Goal: Task Accomplishment & Management: Complete application form

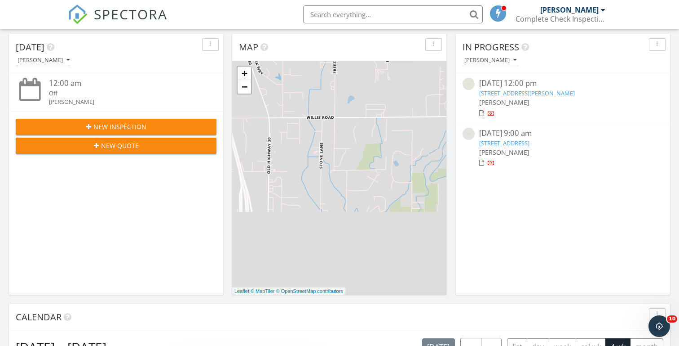
scroll to position [71, 0]
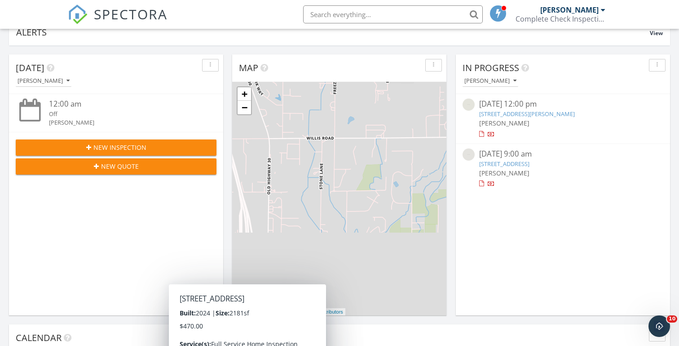
click at [137, 142] on span "New Inspection" at bounding box center [119, 146] width 53 height 9
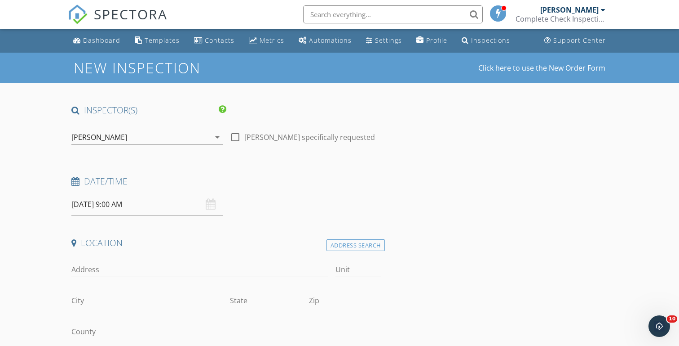
click at [137, 141] on div "[PERSON_NAME]" at bounding box center [140, 137] width 139 height 14
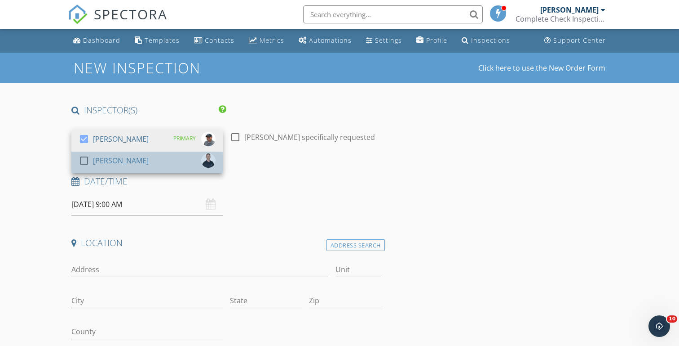
click at [118, 155] on div "[PERSON_NAME]" at bounding box center [121, 160] width 56 height 14
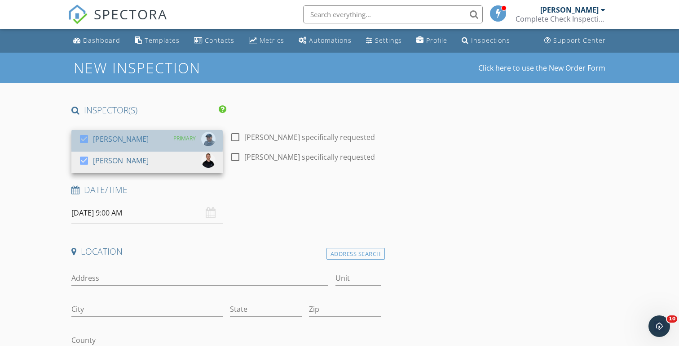
click at [106, 144] on div "[PERSON_NAME]" at bounding box center [121, 139] width 56 height 14
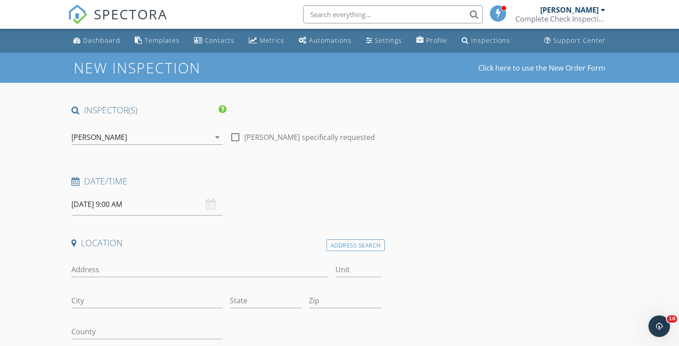
click at [83, 201] on input "[DATE] 9:00 AM" at bounding box center [146, 204] width 151 height 22
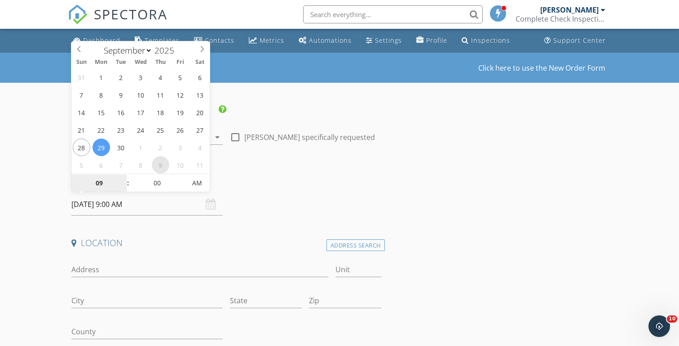
select select "9"
type input "[DATE] 9:00 AM"
type input "08"
type input "10/09/2025 8:00 AM"
click at [124, 185] on span at bounding box center [123, 187] width 6 height 9
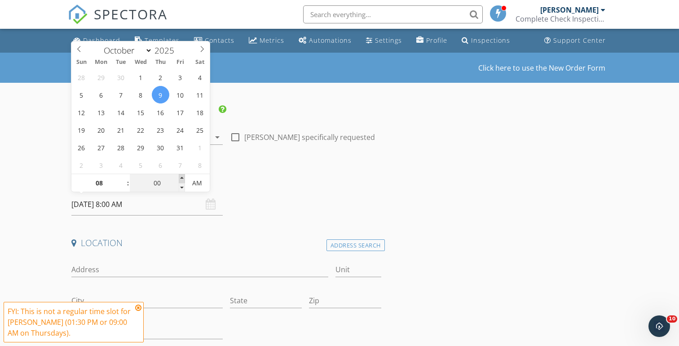
type input "05"
type input "10/09/2025 8:05 AM"
click at [182, 176] on span at bounding box center [182, 178] width 6 height 9
type input "10"
type input "10/09/2025 8:10 AM"
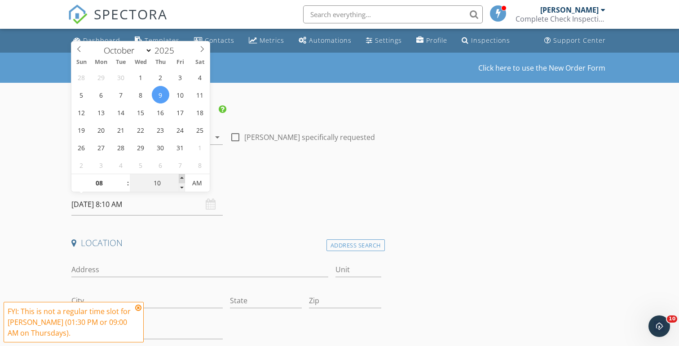
click at [182, 176] on span at bounding box center [182, 178] width 6 height 9
type input "15"
type input "10/09/2025 8:15 AM"
click at [182, 176] on span at bounding box center [182, 178] width 6 height 9
type input "20"
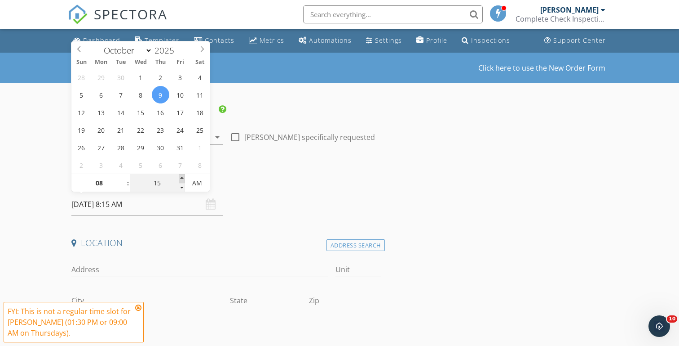
type input "10/09/2025 8:20 AM"
click at [182, 176] on span at bounding box center [182, 178] width 6 height 9
type input "25"
type input "10/09/2025 8:25 AM"
click at [182, 176] on span at bounding box center [182, 178] width 6 height 9
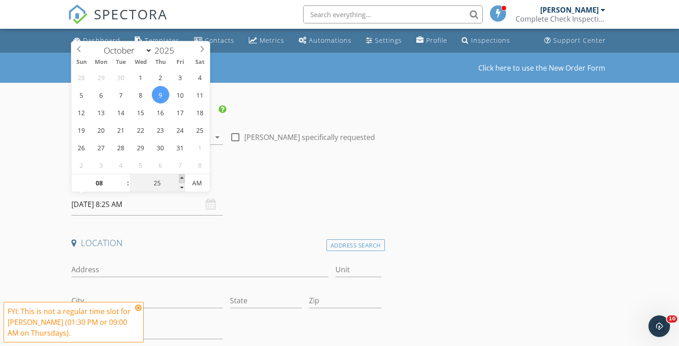
type input "30"
type input "10/09/2025 8:30 AM"
click at [182, 176] on span at bounding box center [182, 178] width 6 height 9
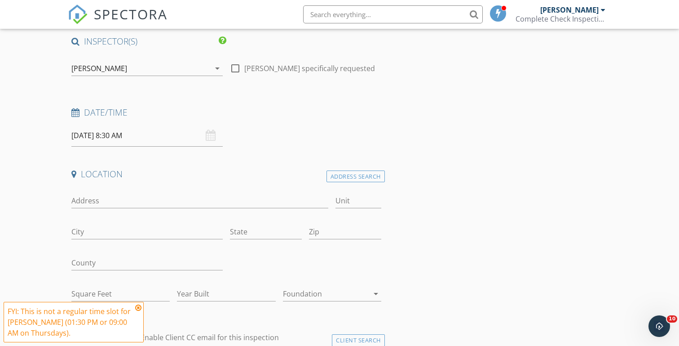
scroll to position [93, 0]
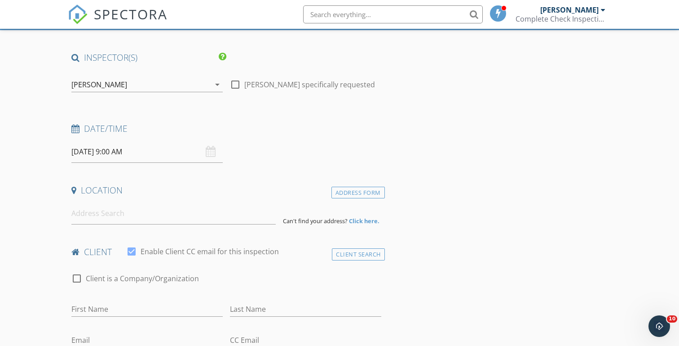
click at [80, 86] on div "[PERSON_NAME]" at bounding box center [99, 84] width 56 height 8
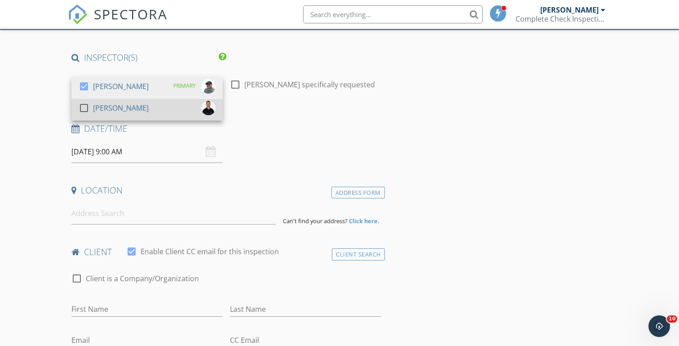
click at [95, 109] on div "[PERSON_NAME]" at bounding box center [121, 108] width 56 height 14
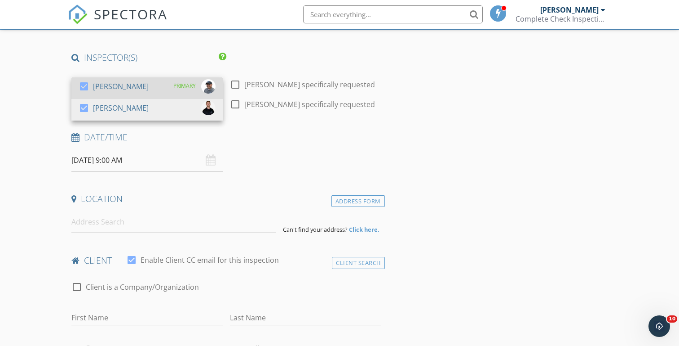
click at [97, 83] on div "[PERSON_NAME]" at bounding box center [121, 86] width 56 height 14
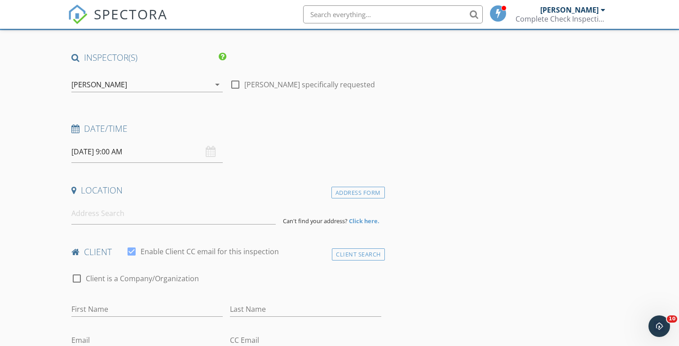
click at [85, 149] on input "09/29/2025 9:00 AM" at bounding box center [146, 152] width 151 height 22
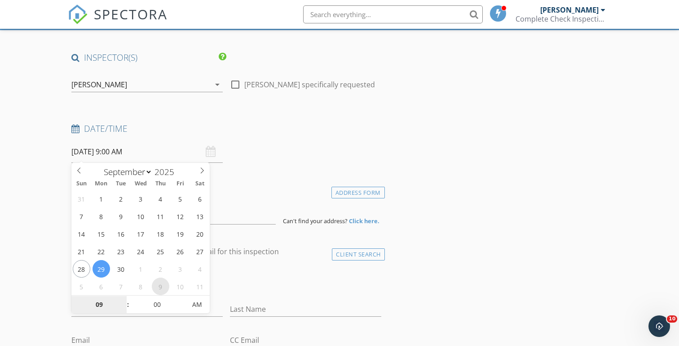
select select "9"
type input "10/09/2025 9:00 AM"
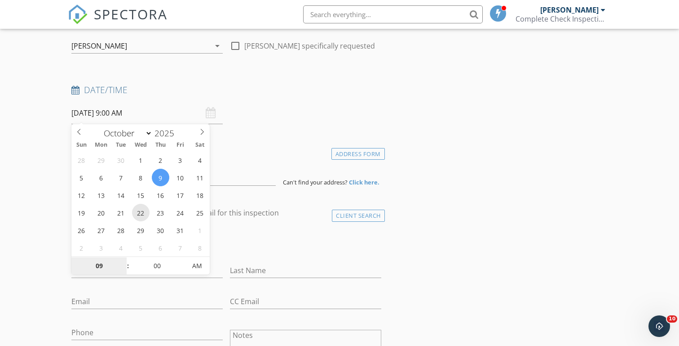
scroll to position [108, 0]
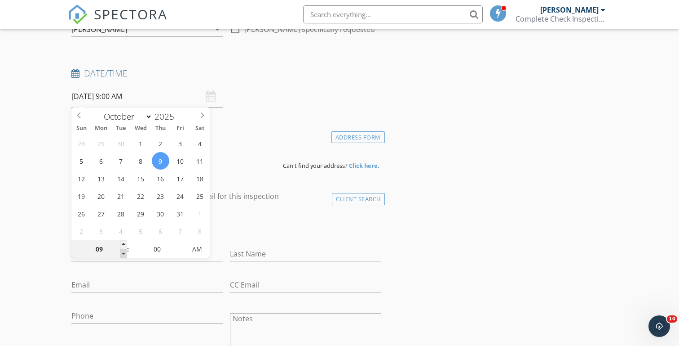
type input "08"
type input "10/09/2025 8:00 AM"
click at [123, 251] on span at bounding box center [123, 253] width 6 height 9
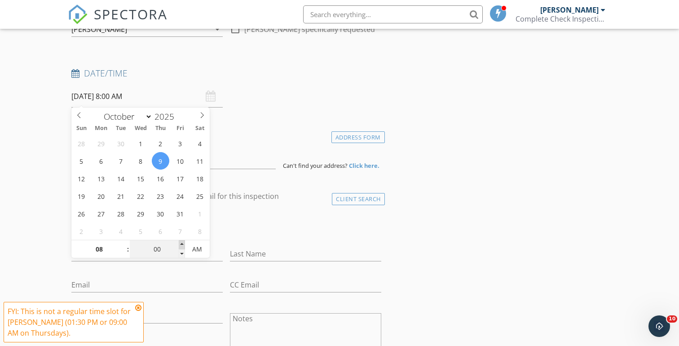
type input "05"
type input "10/09/2025 8:05 AM"
click at [181, 242] on span at bounding box center [182, 244] width 6 height 9
type input "10"
type input "10/09/2025 8:10 AM"
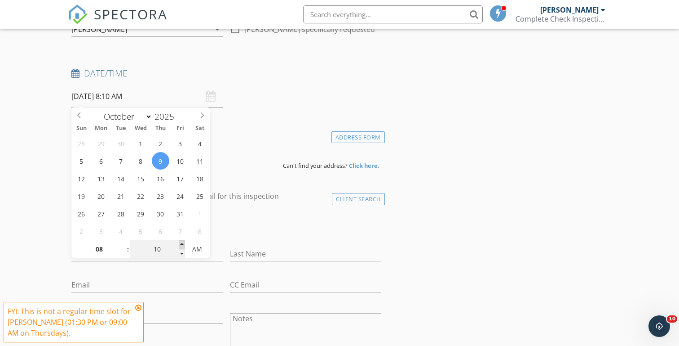
click at [181, 242] on span at bounding box center [182, 244] width 6 height 9
type input "15"
type input "10/09/2025 8:15 AM"
click at [181, 242] on span at bounding box center [182, 244] width 6 height 9
type input "20"
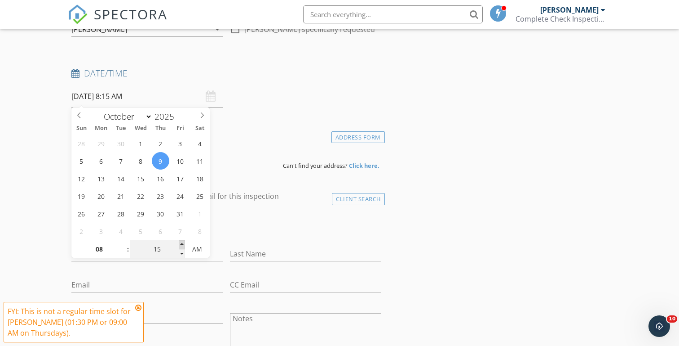
type input "10/09/2025 8:20 AM"
click at [181, 242] on span at bounding box center [182, 244] width 6 height 9
type input "25"
type input "10/09/2025 8:25 AM"
click at [181, 242] on span at bounding box center [182, 244] width 6 height 9
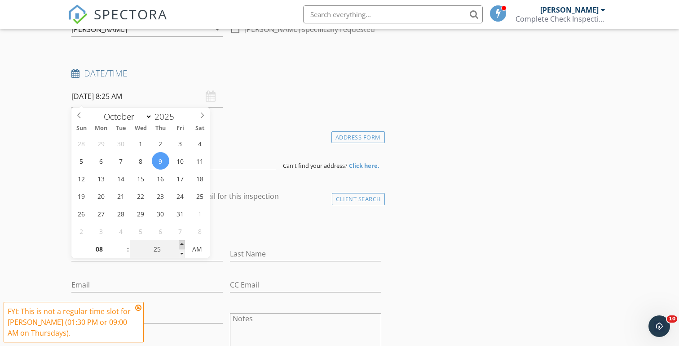
type input "30"
type input "10/09/2025 8:30 AM"
click at [181, 242] on span at bounding box center [182, 244] width 6 height 9
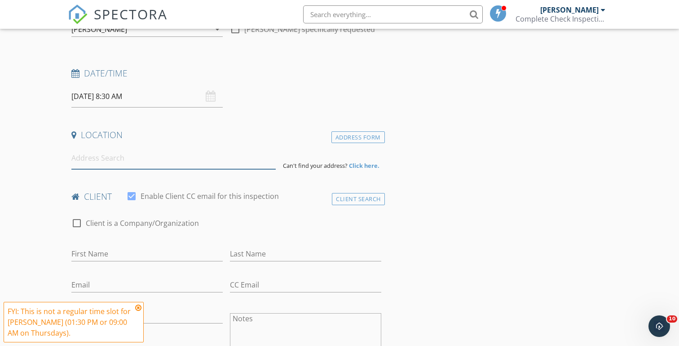
click at [90, 162] on input at bounding box center [173, 158] width 204 height 22
paste input "11284 Overhang St Caldwell ID 83605"
type input "11284 Overhang St, Caldwell, ID 83605, USA"
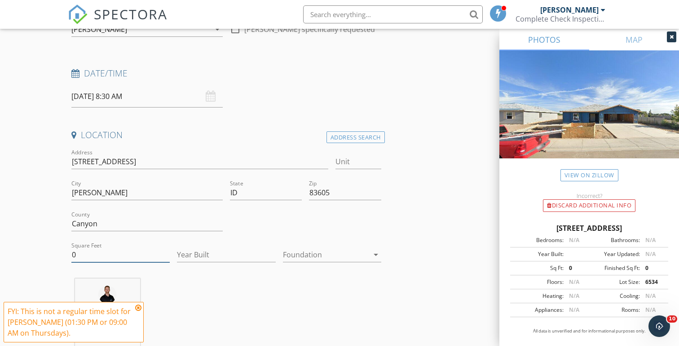
click at [80, 251] on input "0" at bounding box center [120, 254] width 98 height 15
type input "1478"
click at [191, 252] on input "Year Built" at bounding box center [226, 254] width 98 height 15
type input "2025"
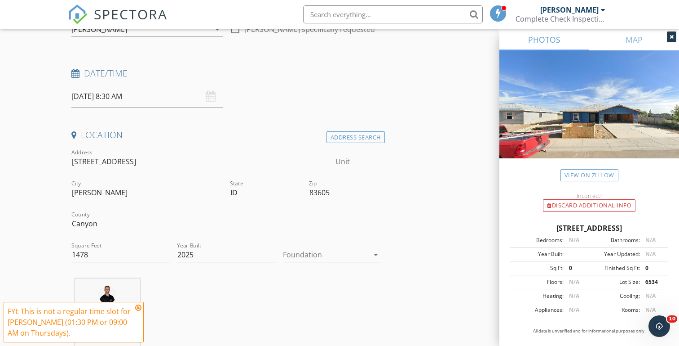
click at [141, 307] on icon at bounding box center [138, 307] width 6 height 7
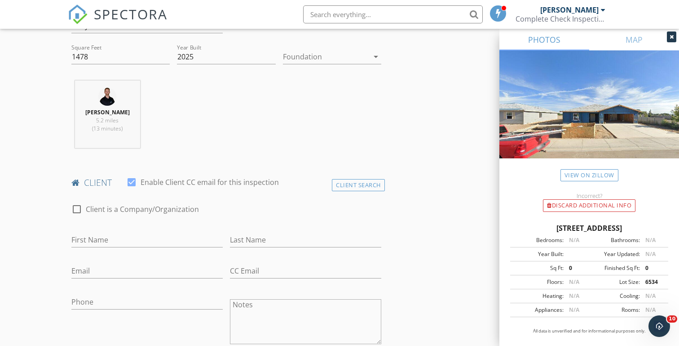
scroll to position [309, 0]
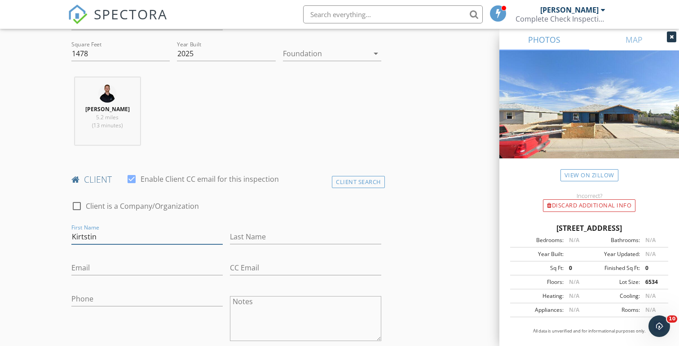
type input "Kirtstin"
type input "Bonz"
click at [90, 268] on input "Email" at bounding box center [146, 267] width 151 height 15
paste input "623-252-7842"
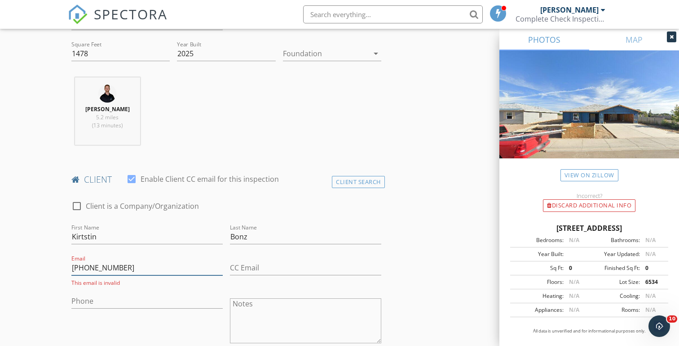
type input "623-252-7842"
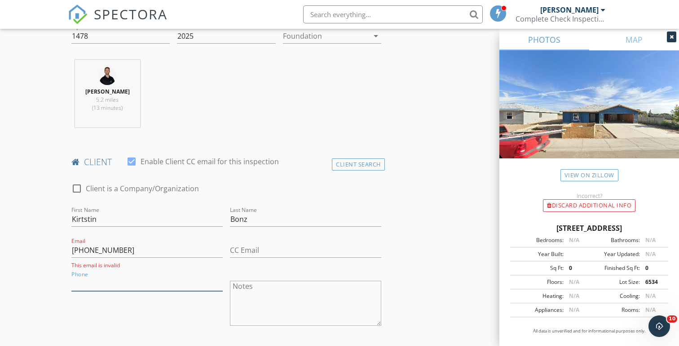
scroll to position [333, 0]
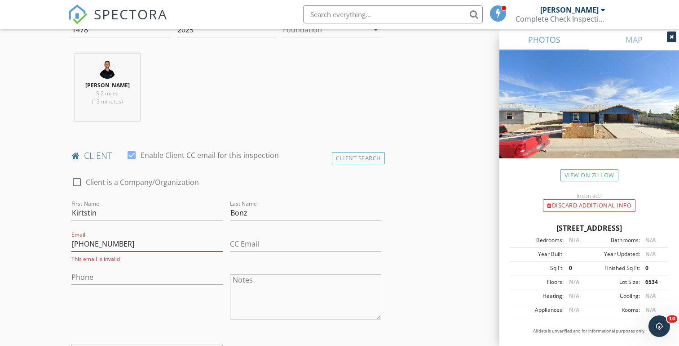
click at [86, 243] on input "623-252-7842" at bounding box center [146, 243] width 151 height 15
click at [83, 274] on input "Phone" at bounding box center [146, 277] width 151 height 15
paste input "623-252-7842"
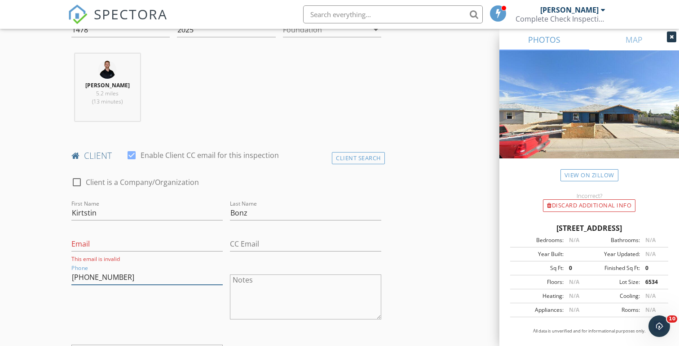
type input "623-252-7842"
click at [85, 244] on input "Email" at bounding box center [146, 243] width 151 height 15
click at [80, 242] on input "Email" at bounding box center [146, 243] width 151 height 15
paste input "Znobhannah02@gmail.com"
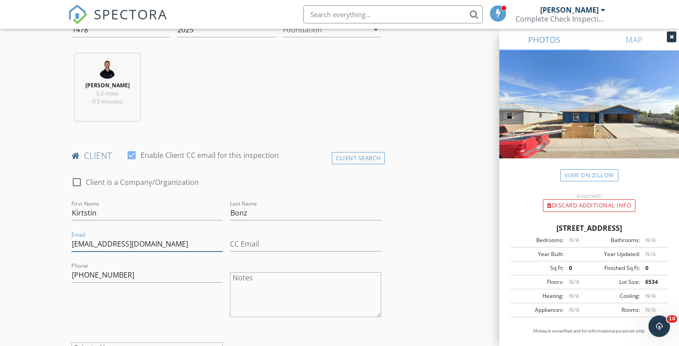
type input "Znobhannah02@gmail.com"
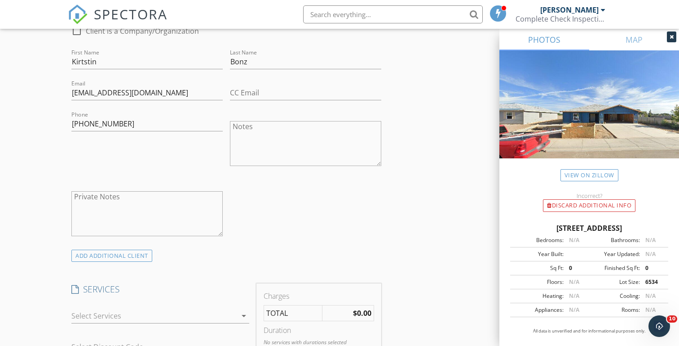
scroll to position [484, 0]
click at [88, 310] on div at bounding box center [153, 315] width 165 height 14
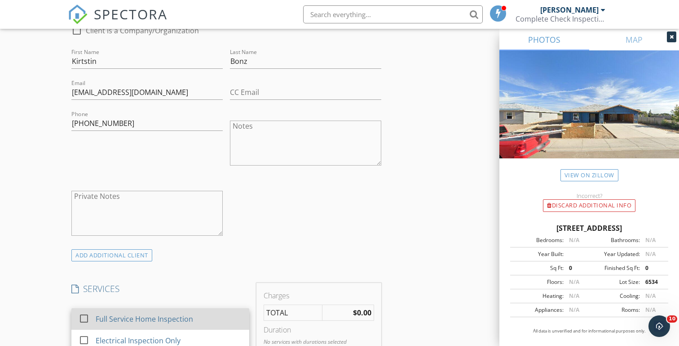
click at [105, 313] on div "Full Service Home Inspection" at bounding box center [145, 318] width 98 height 11
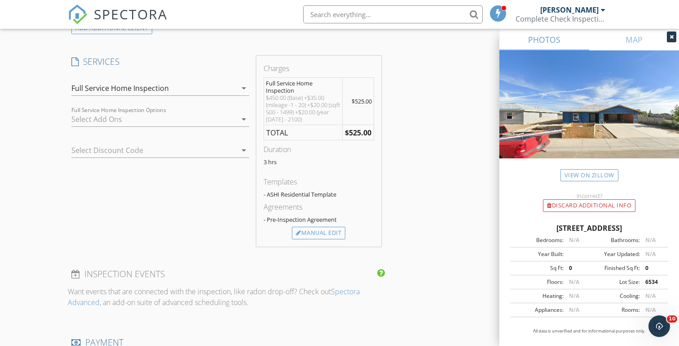
scroll to position [743, 0]
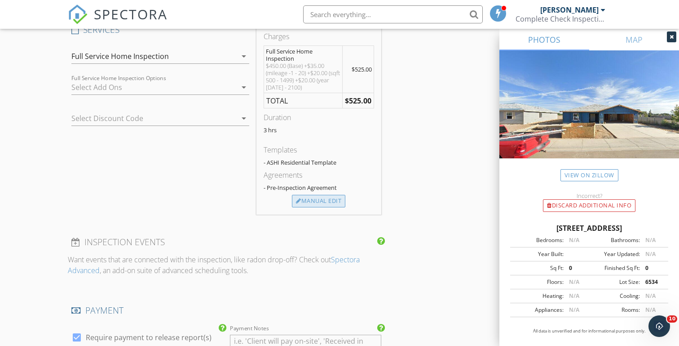
click at [305, 201] on div "Manual Edit" at bounding box center [318, 201] width 53 height 13
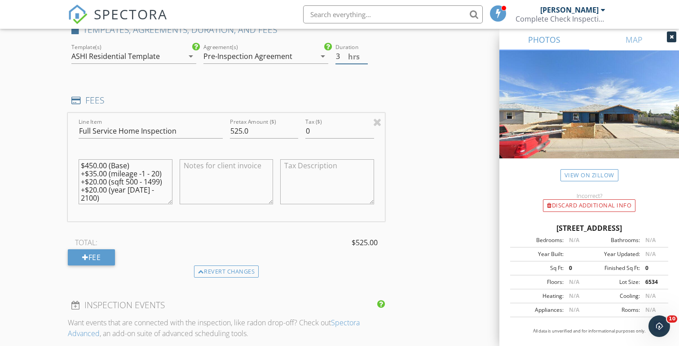
click at [341, 55] on input "3" at bounding box center [352, 56] width 32 height 15
type input "2.5"
click at [88, 263] on div "Fee" at bounding box center [91, 257] width 47 height 16
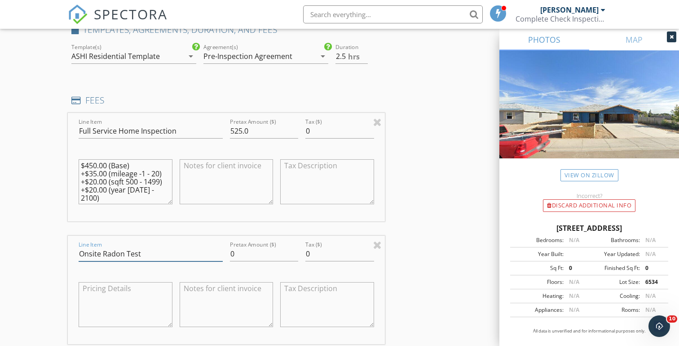
type input "Onsite Radon Test"
click at [250, 255] on input "0" at bounding box center [264, 253] width 68 height 15
type input "150"
click at [74, 206] on div "Line Item Full Service Home Inspection Pretax Amount ($) 525.0 Tax ($) 0 $450.0…" at bounding box center [226, 167] width 317 height 108
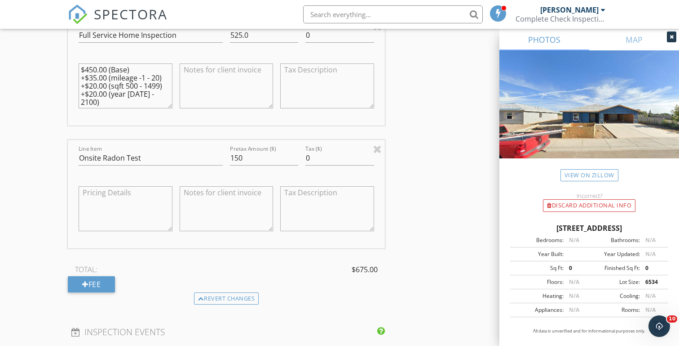
scroll to position [864, 0]
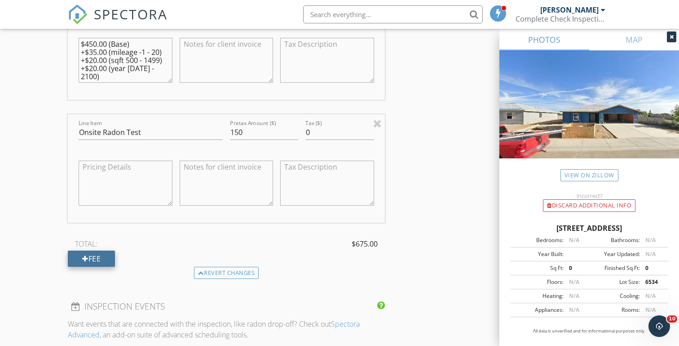
click at [96, 255] on div "Fee" at bounding box center [91, 258] width 47 height 16
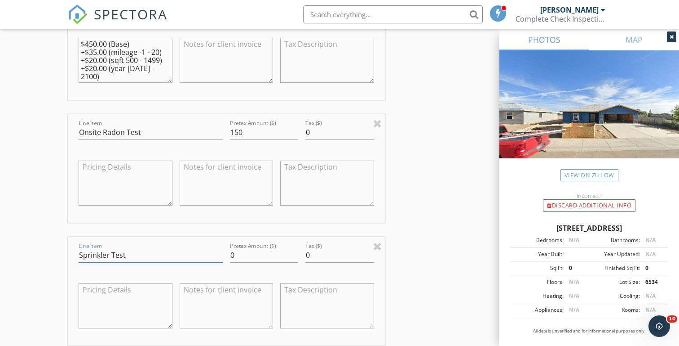
type input "Sprinkler Test"
type input "25"
click at [33, 207] on div "New Inspection Click here to use the New Order Form INSPECTOR(S) check_box_outl…" at bounding box center [339, 149] width 679 height 1920
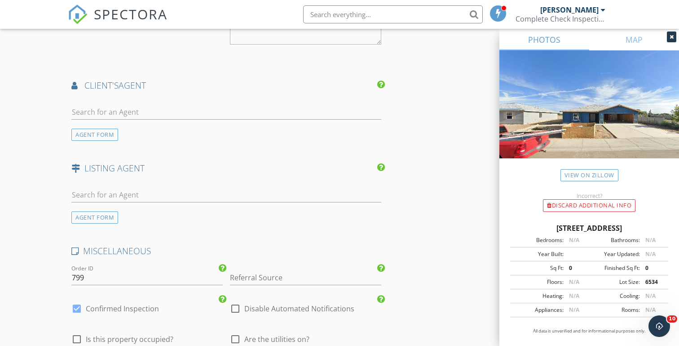
scroll to position [1387, 0]
click at [88, 270] on input "799" at bounding box center [146, 276] width 151 height 15
type input "7"
click at [243, 270] on input "Referral Source" at bounding box center [305, 276] width 151 height 15
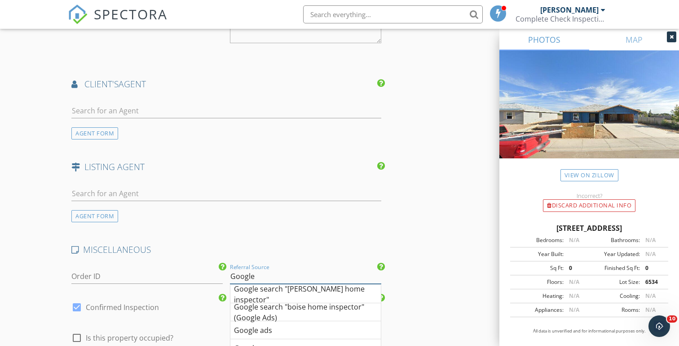
type input "Google"
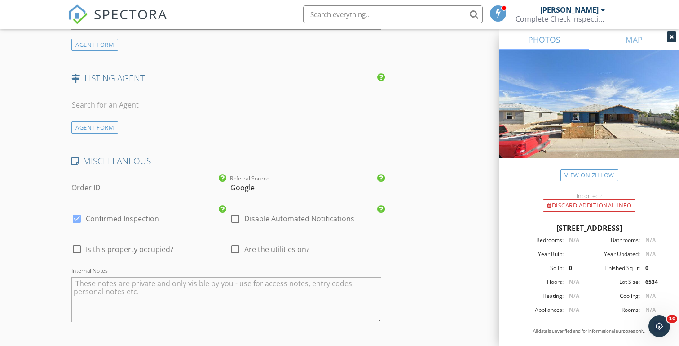
scroll to position [1490, 0]
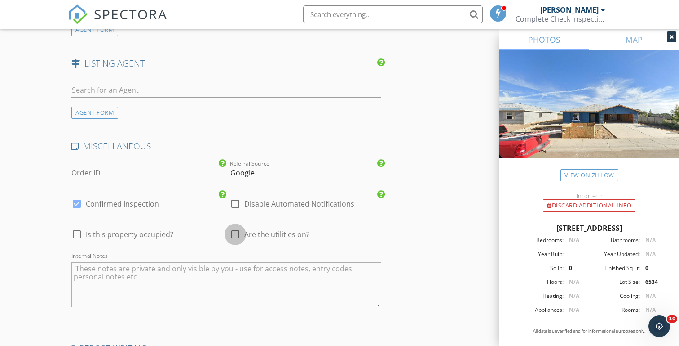
click at [237, 231] on div at bounding box center [235, 233] width 15 height 15
checkbox input "true"
click at [95, 270] on textarea "Internal Notes" at bounding box center [226, 284] width 310 height 45
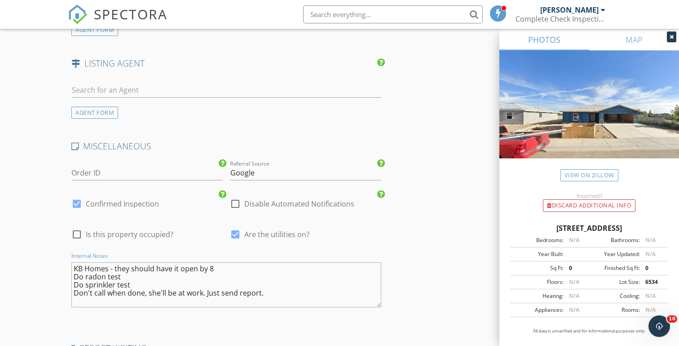
type textarea "KB Homes - they should have it open by 8 Do radon test Do sprinkler test Don't …"
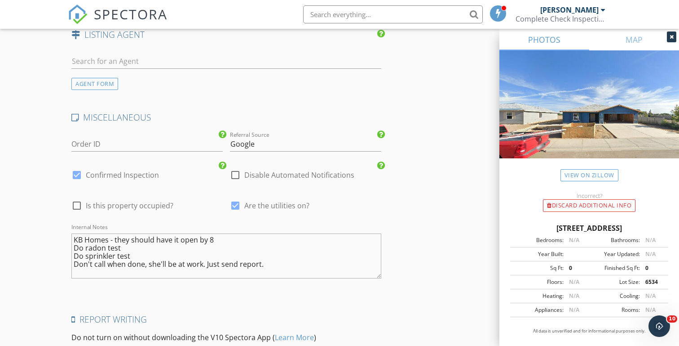
click at [264, 262] on textarea "KB Homes - they should have it open by 8 Do radon test Do sprinkler test Don't …" at bounding box center [226, 255] width 310 height 45
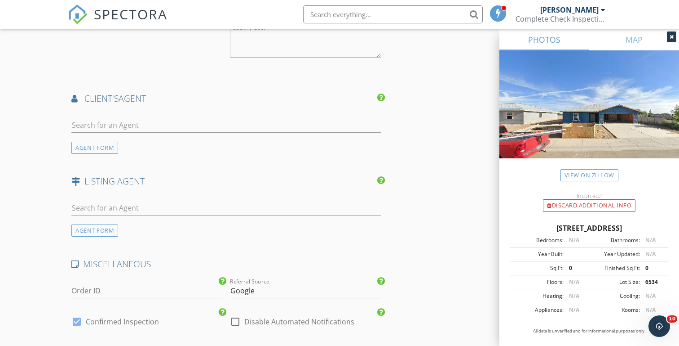
scroll to position [1402, 0]
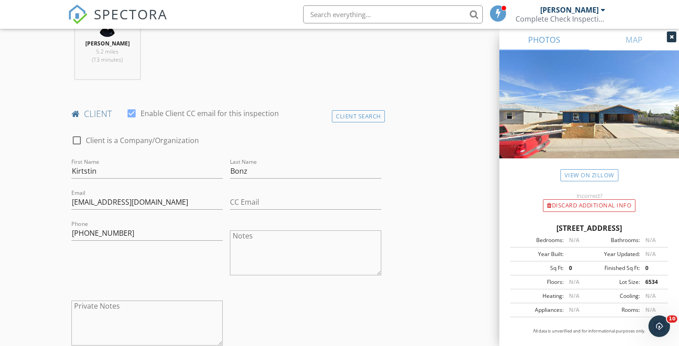
scroll to position [375, 0]
click at [83, 169] on input "Kirtstin" at bounding box center [146, 170] width 151 height 15
type input "Kirstin"
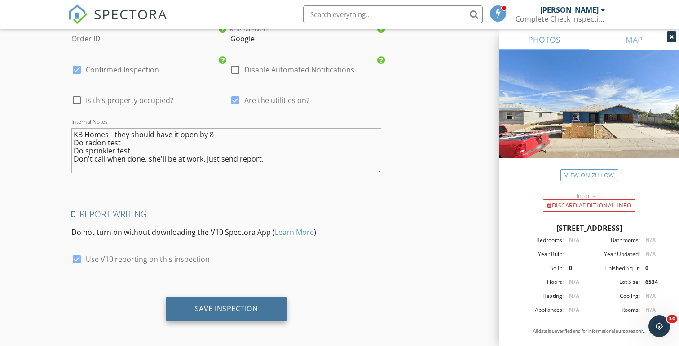
scroll to position [1623, 0]
click at [228, 305] on div "Save Inspection" at bounding box center [226, 309] width 63 height 9
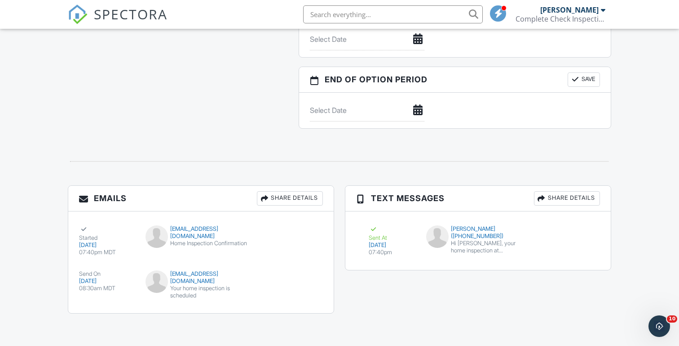
scroll to position [867, 0]
click at [91, 239] on div "Delivered" at bounding box center [107, 233] width 56 height 16
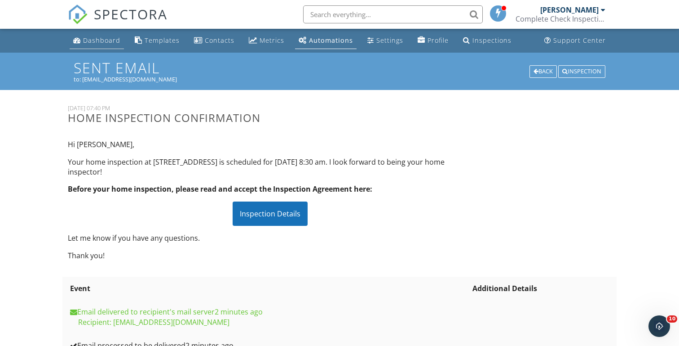
click at [102, 37] on div "Dashboard" at bounding box center [101, 40] width 37 height 9
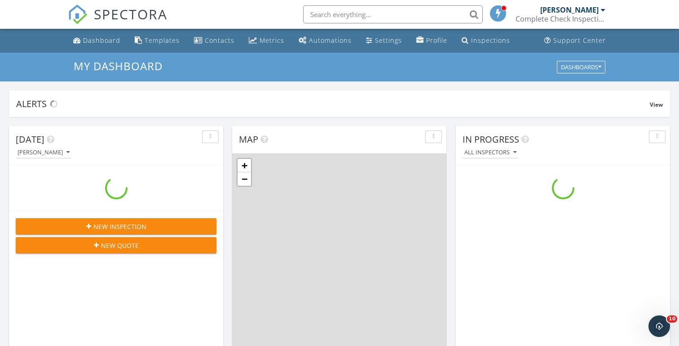
scroll to position [818, 680]
